Goal: Information Seeking & Learning: Compare options

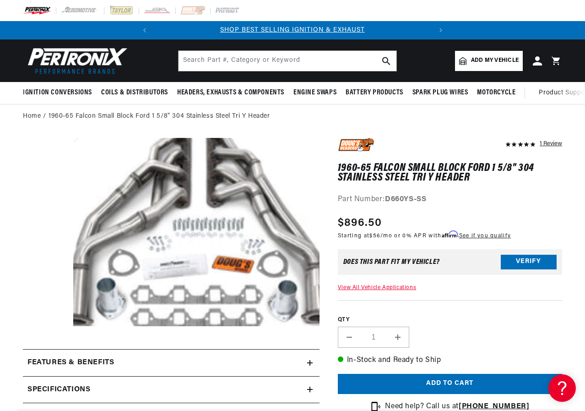
click at [49, 345] on button "Open media 1 in modal" at bounding box center [49, 345] width 0 height 0
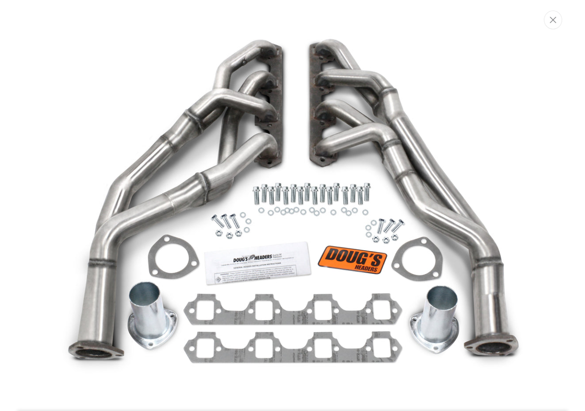
scroll to position [0, 277]
click at [556, 20] on icon "Close" at bounding box center [554, 19] width 6 height 7
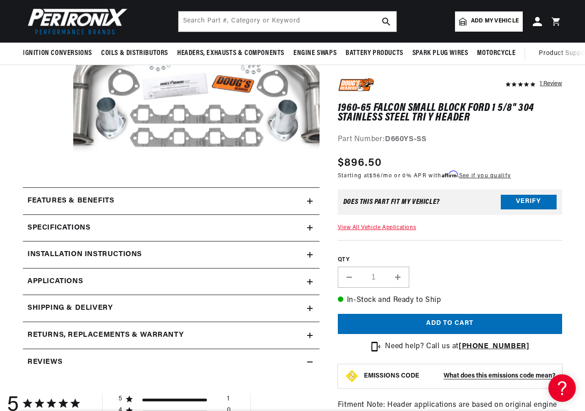
scroll to position [137, 0]
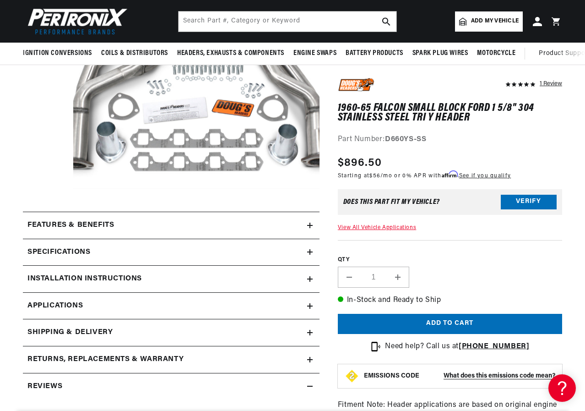
click at [90, 250] on h2 "Specifications" at bounding box center [58, 252] width 63 height 12
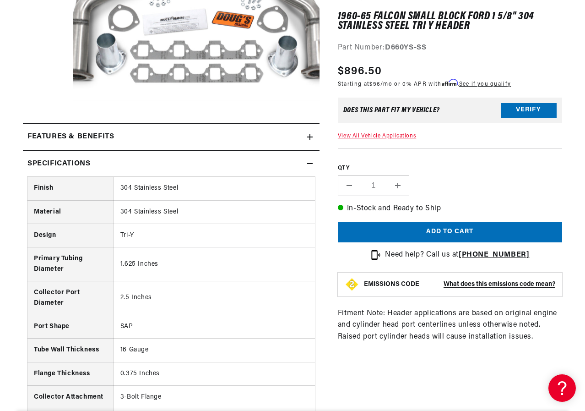
scroll to position [229, 0]
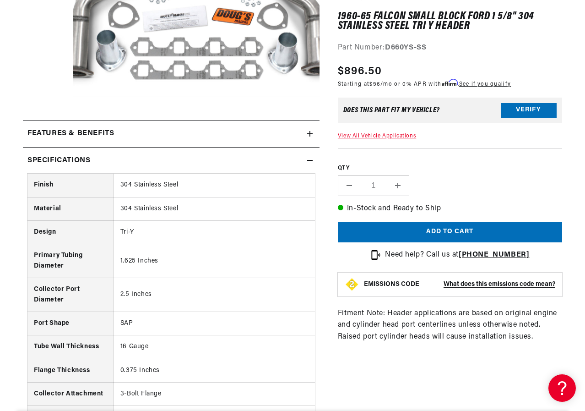
click at [138, 160] on div "Specifications" at bounding box center [165, 161] width 284 height 12
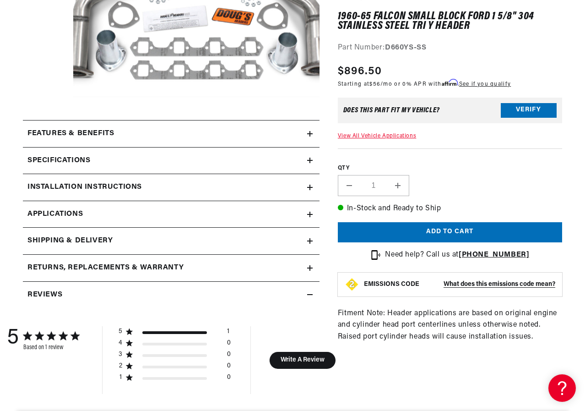
click at [140, 205] on link "Applications" at bounding box center [171, 214] width 297 height 27
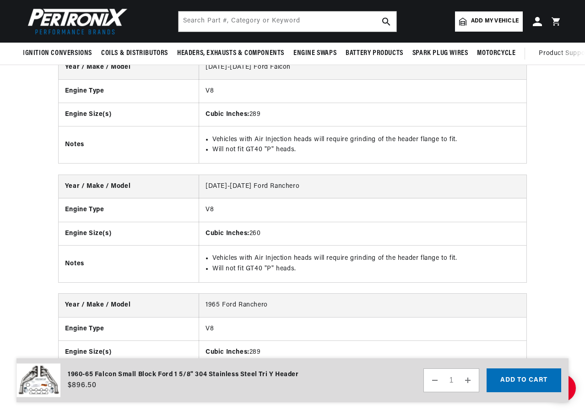
scroll to position [1377, 0]
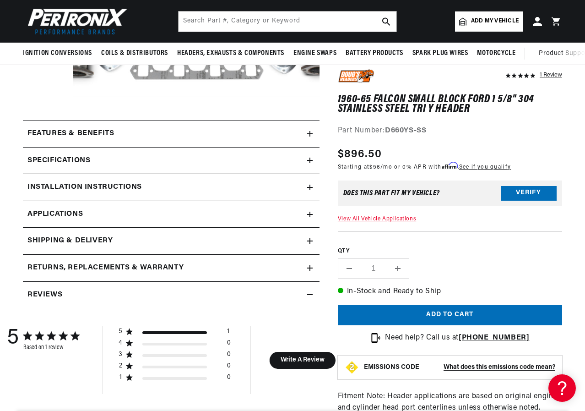
scroll to position [0, 277]
